Goal: Find specific page/section: Find specific page/section

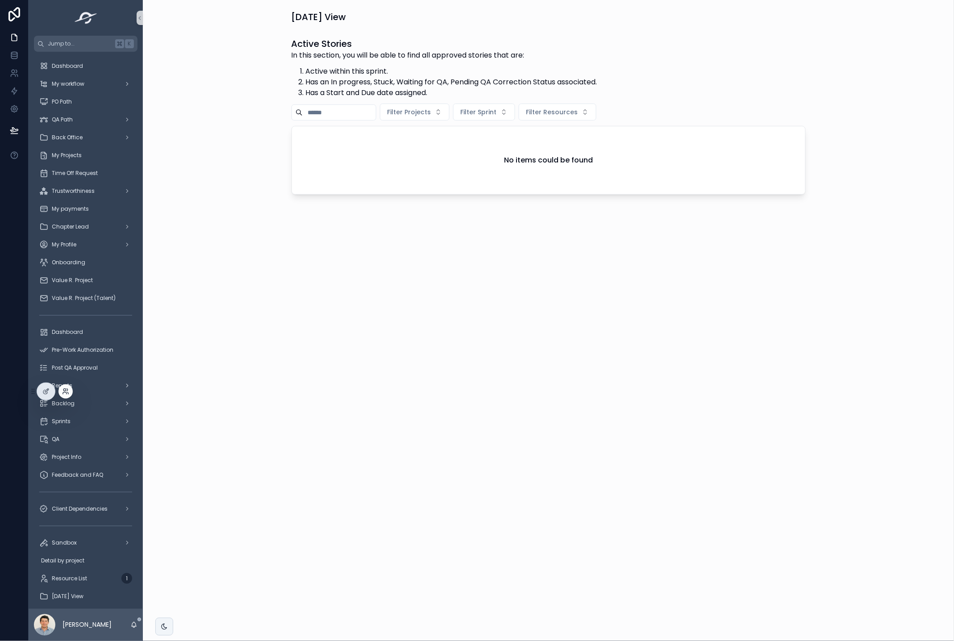
click at [65, 391] on icon at bounding box center [64, 390] width 2 height 2
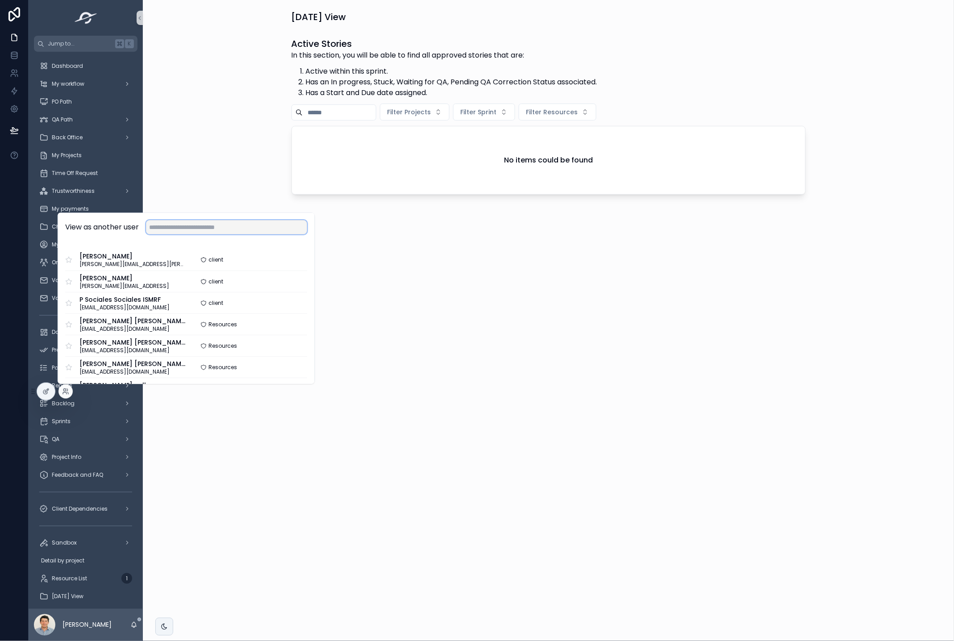
click at [231, 229] on input "text" at bounding box center [226, 227] width 161 height 14
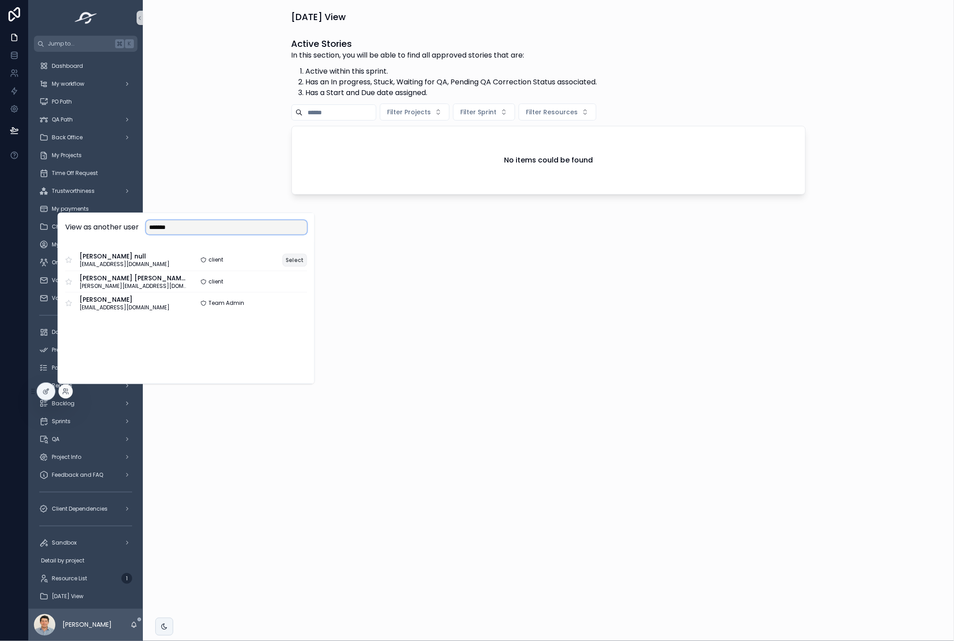
type input "*******"
click at [303, 260] on button "Select" at bounding box center [295, 260] width 25 height 13
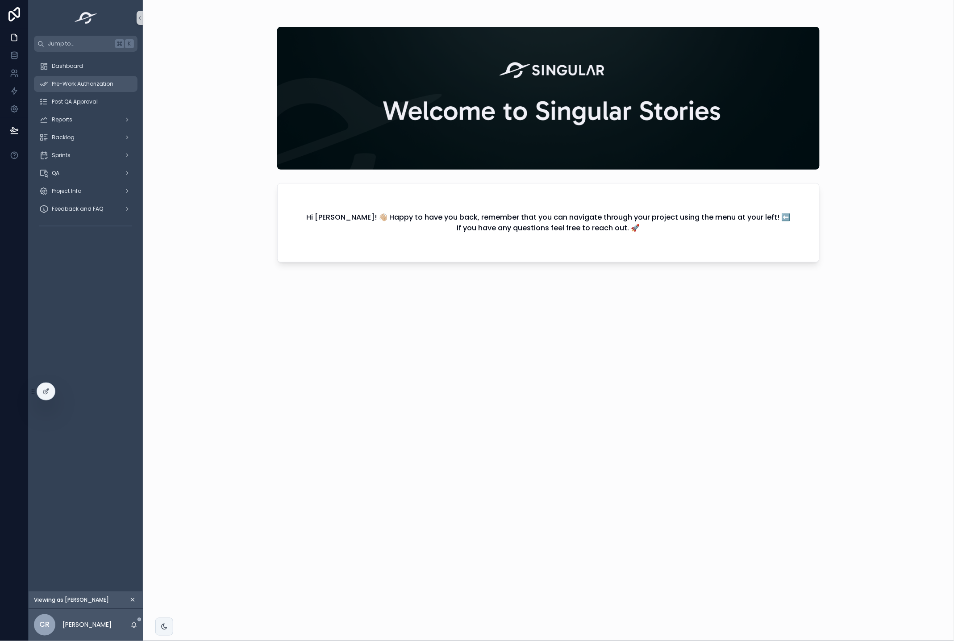
click at [80, 81] on span "Pre-Work Authorization" at bounding box center [83, 83] width 62 height 7
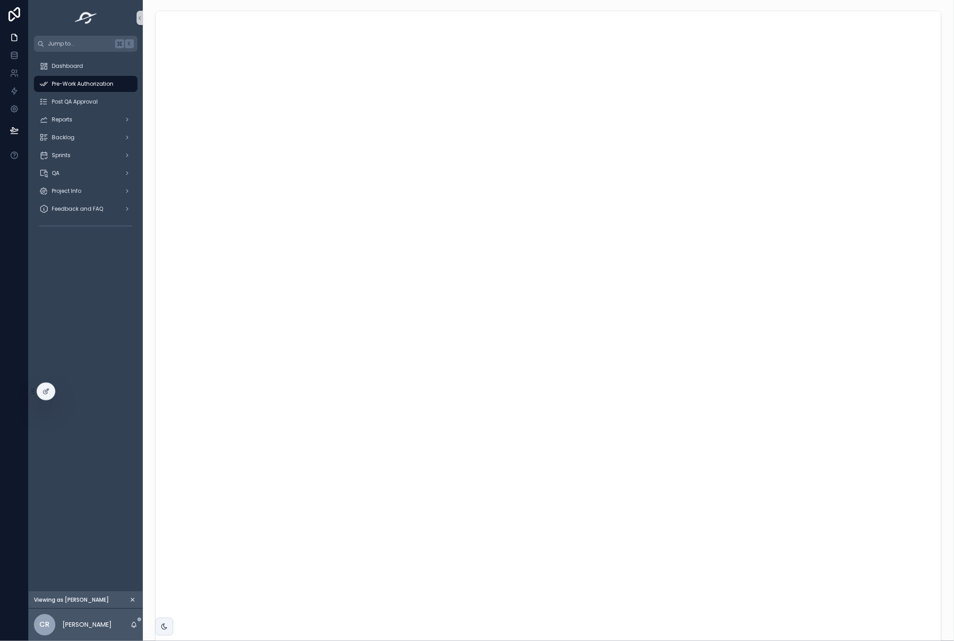
scroll to position [5, 0]
